Goal: Task Accomplishment & Management: Use online tool/utility

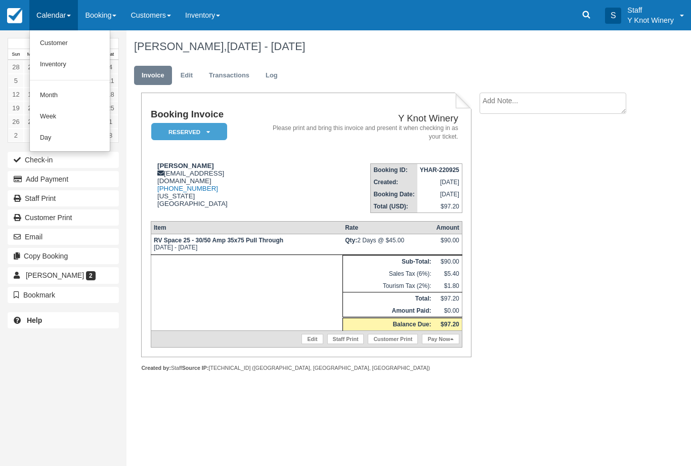
click at [79, 42] on link "Customer" at bounding box center [70, 43] width 80 height 21
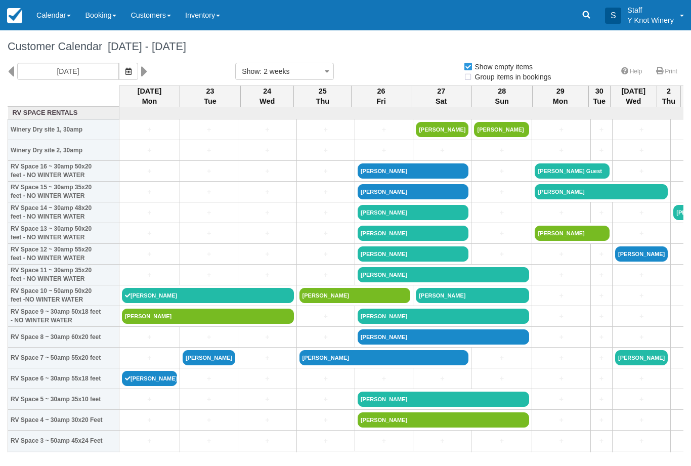
select select
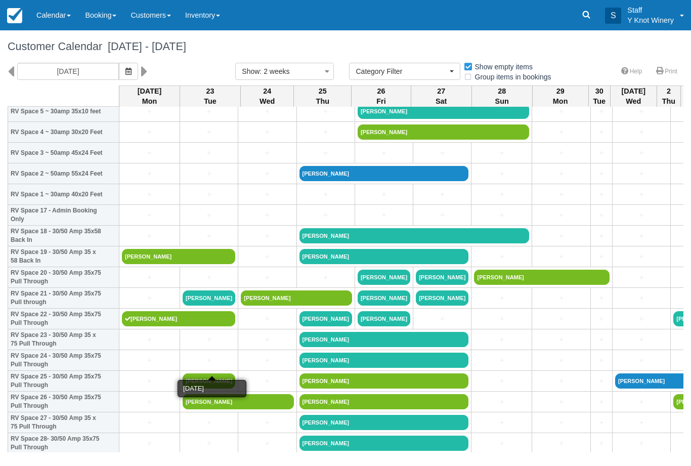
scroll to position [288, 0]
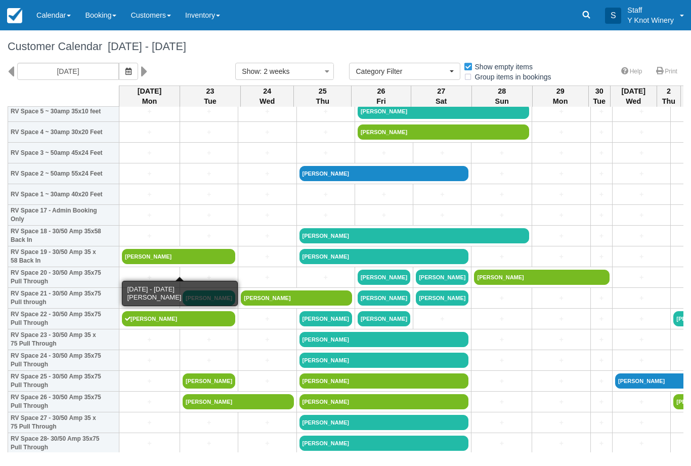
click at [156, 263] on link "[PERSON_NAME]" at bounding box center [178, 256] width 113 height 15
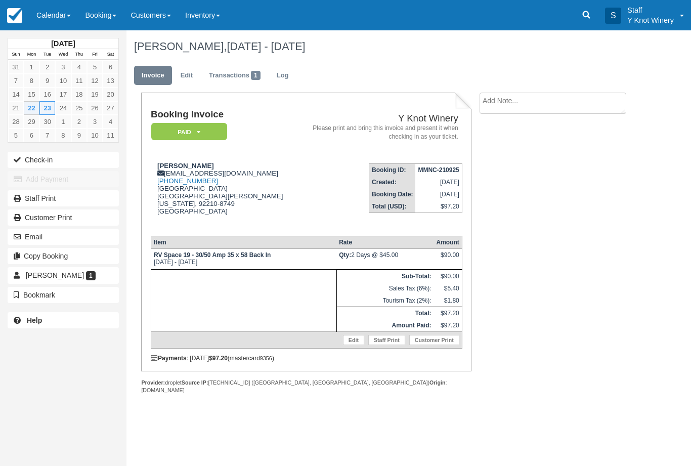
click at [60, 149] on div "[DATE] Sun Mon Tue Wed Thu Fri Sat 31 1 2 3 4 5 6 7 8 9 10 11 12 13 14 15 16 17…" at bounding box center [63, 183] width 111 height 307
click at [76, 163] on button "Check-in" at bounding box center [63, 160] width 111 height 16
